Goal: Find specific page/section: Find specific page/section

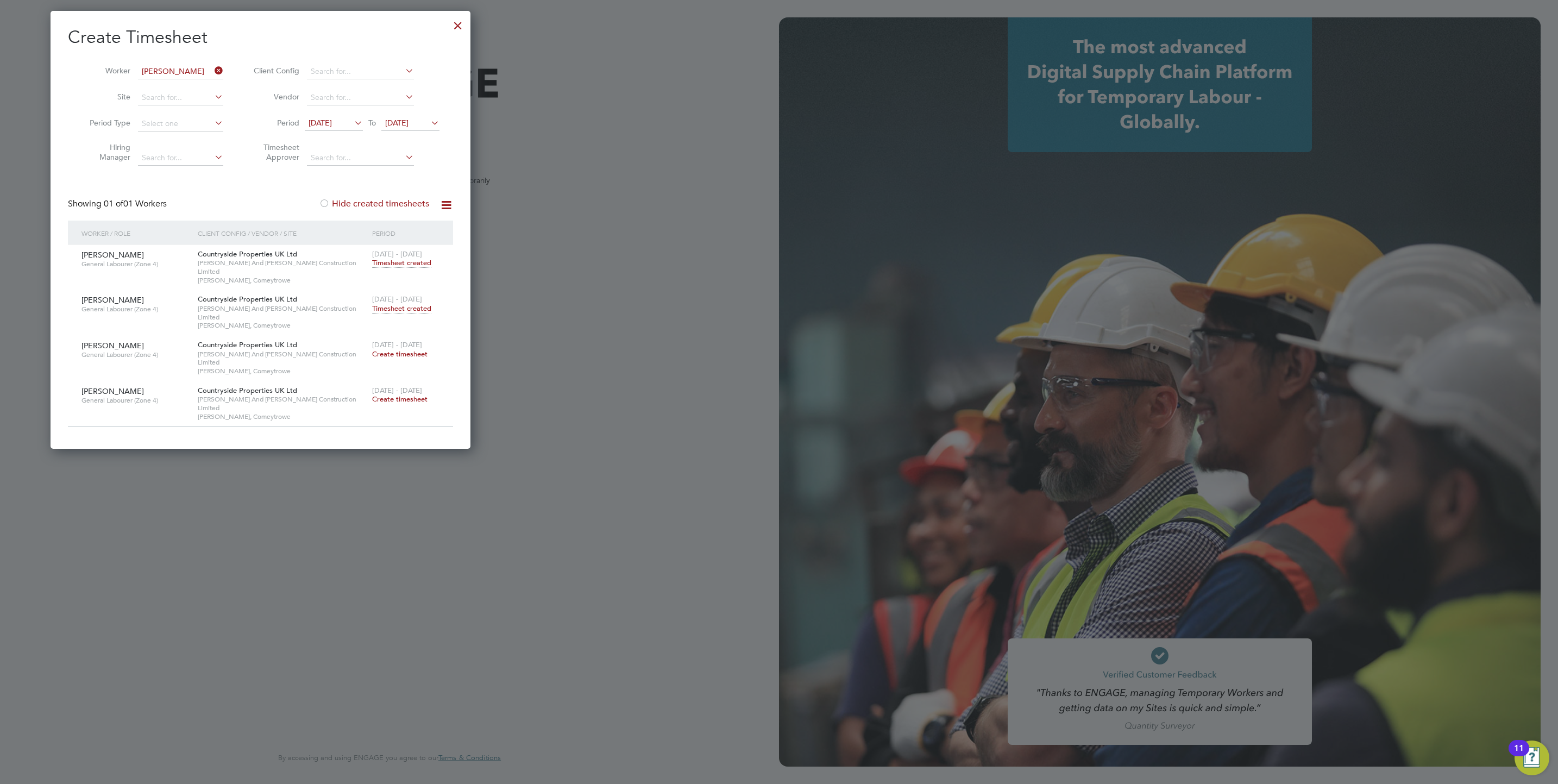
scroll to position [405, 420]
click at [451, 25] on div at bounding box center [457, 23] width 20 height 20
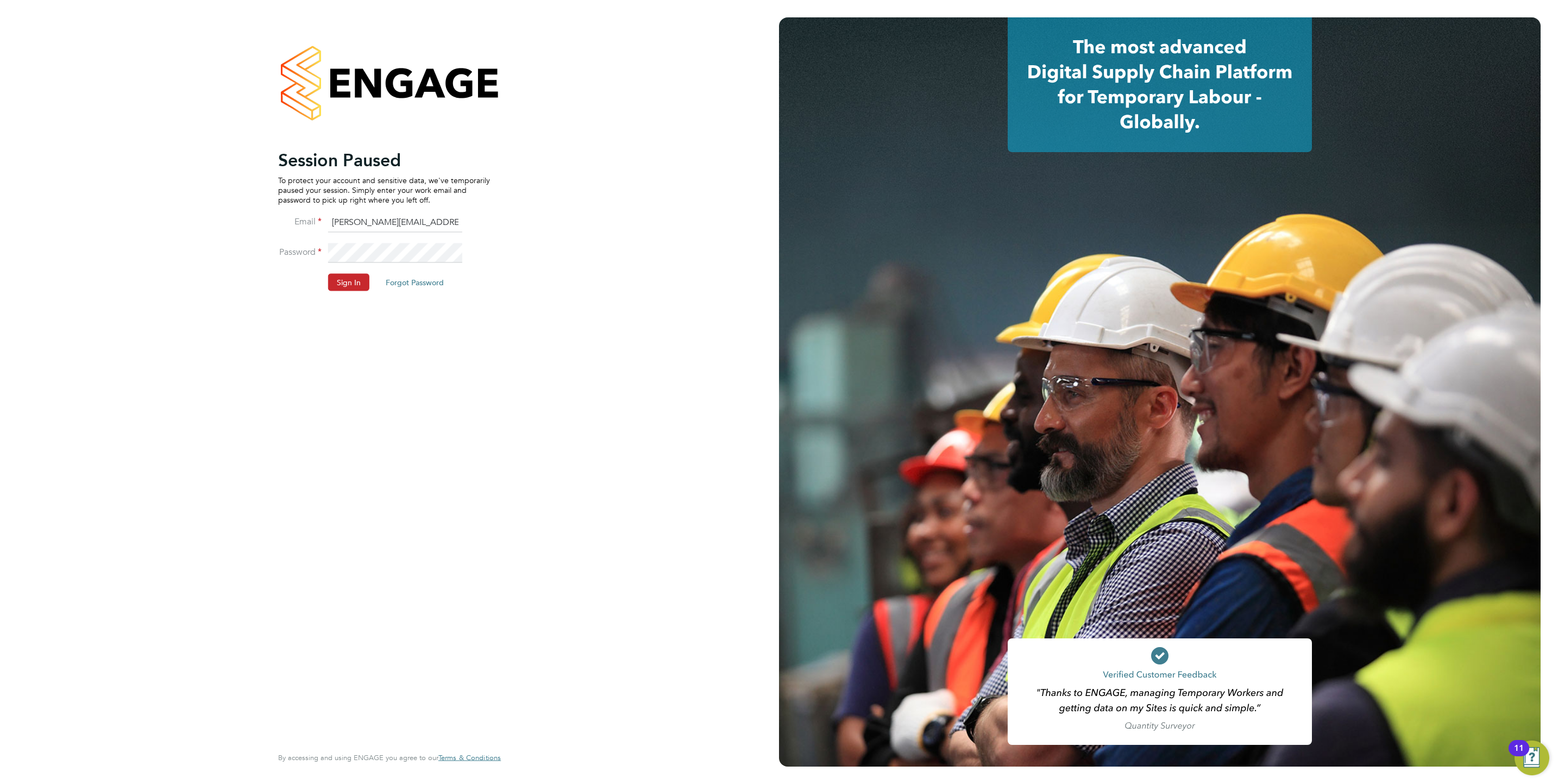
click at [342, 281] on button "Sign In" at bounding box center [349, 283] width 41 height 17
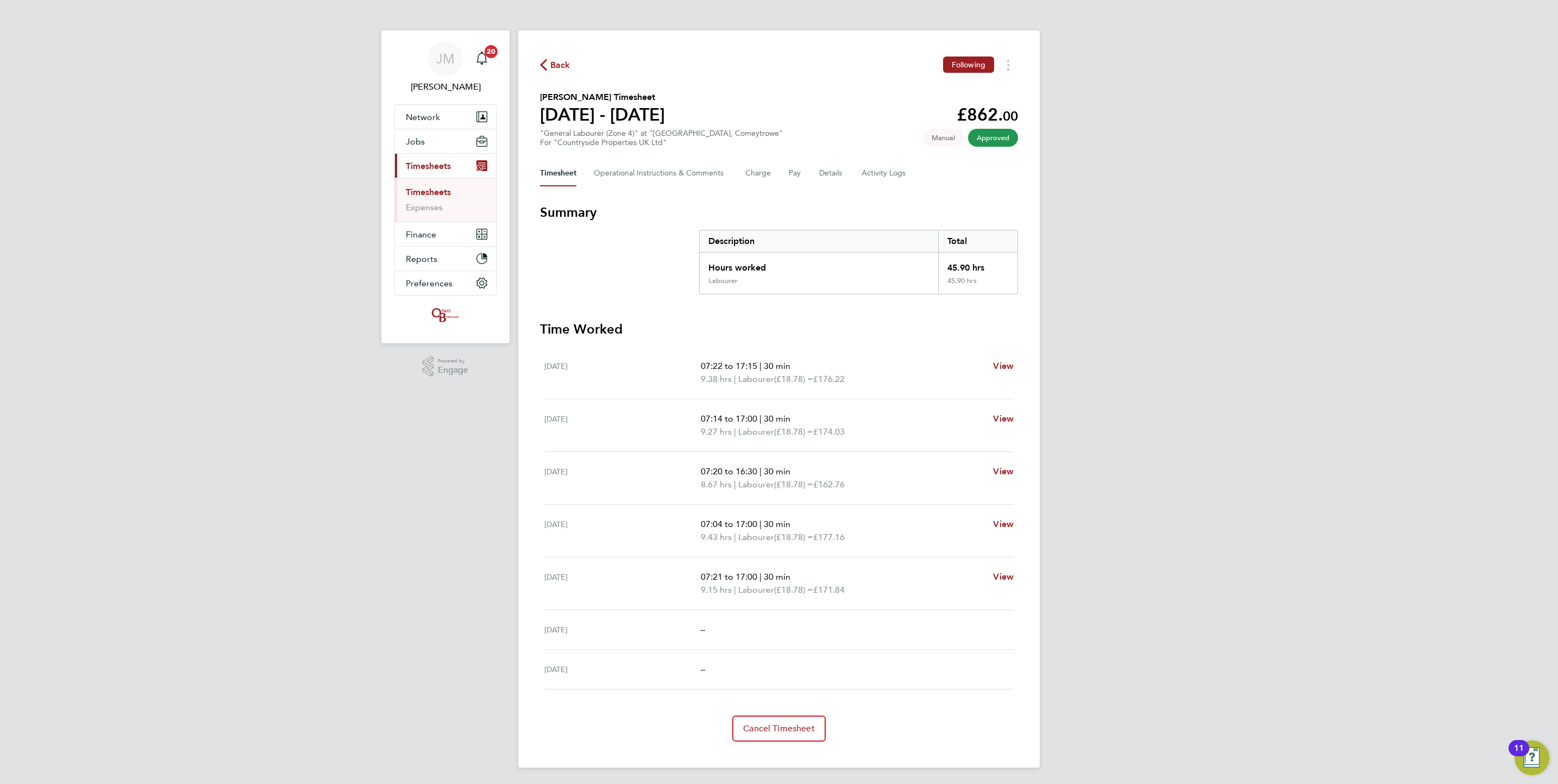
click at [437, 191] on link "Timesheets" at bounding box center [427, 191] width 45 height 10
